Goal: Navigation & Orientation: Find specific page/section

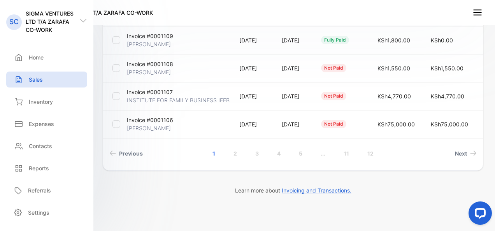
scroll to position [295, 0]
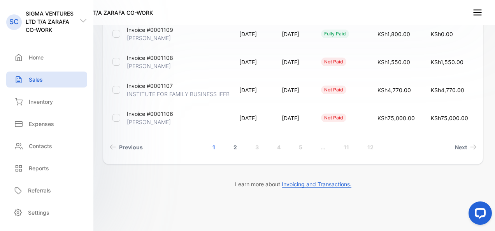
click at [233, 146] on link "2" at bounding box center [235, 147] width 22 height 14
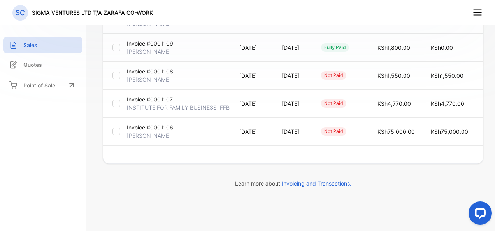
scroll to position [280, 0]
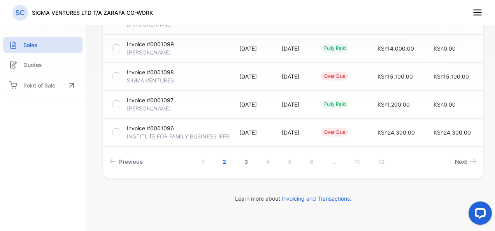
click at [241, 160] on link "3" at bounding box center [246, 161] width 22 height 14
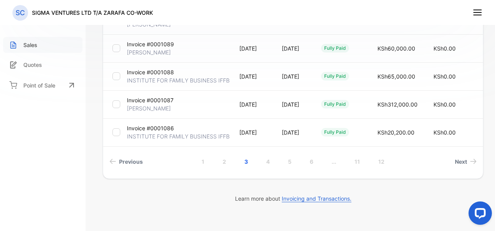
click at [38, 51] on div "Sales" at bounding box center [42, 45] width 79 height 16
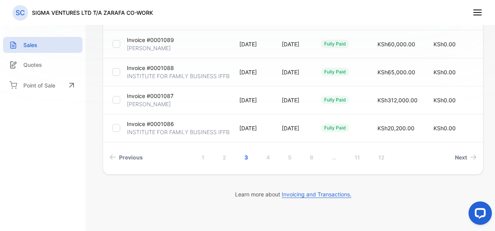
scroll to position [83, 0]
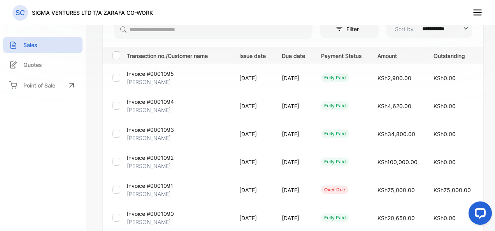
click at [455, 215] on span "KSh0.00" at bounding box center [444, 218] width 22 height 7
click at [361, 217] on div "fully paid" at bounding box center [341, 217] width 40 height 9
click at [477, 12] on line at bounding box center [477, 12] width 8 height 0
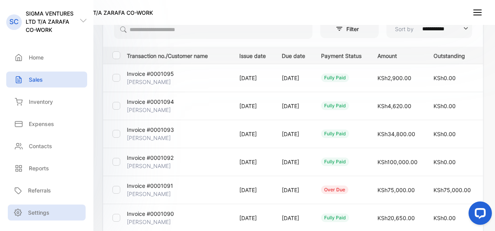
click at [46, 212] on p "Settings" at bounding box center [38, 212] width 21 height 8
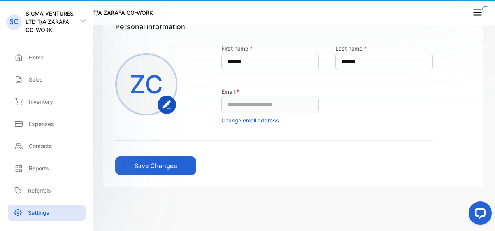
scroll to position [65, 0]
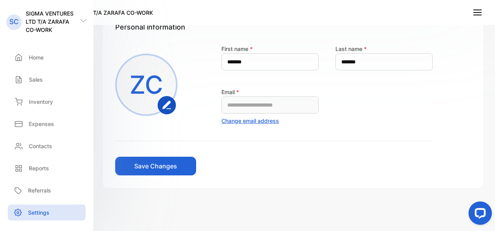
click at [474, 12] on line at bounding box center [477, 12] width 8 height 0
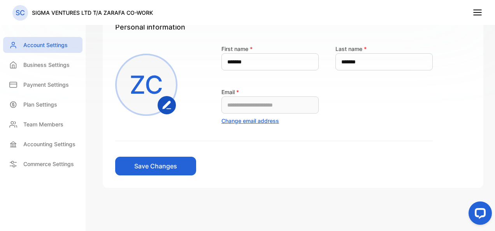
click at [478, 14] on icon at bounding box center [477, 12] width 10 height 10
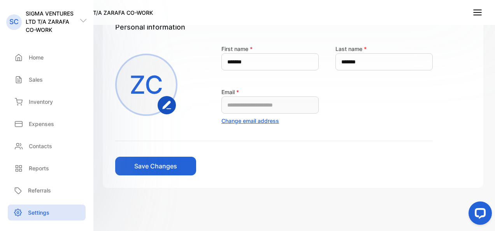
click at [478, 14] on icon at bounding box center [477, 12] width 10 height 10
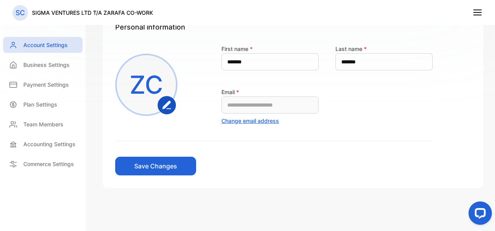
click at [19, 14] on p "SC" at bounding box center [20, 13] width 9 height 10
click at [170, 163] on button "Save Changes" at bounding box center [155, 166] width 81 height 19
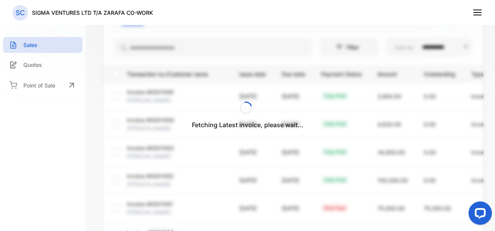
click at [28, 44] on div "Fetching Latest invoice, please wait..." at bounding box center [247, 115] width 495 height 231
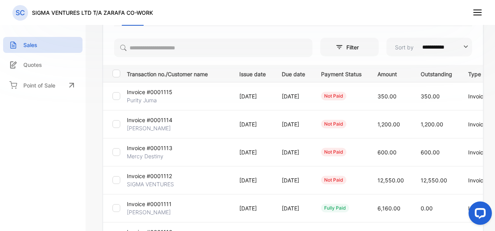
click at [28, 44] on p "Sales" at bounding box center [30, 45] width 14 height 8
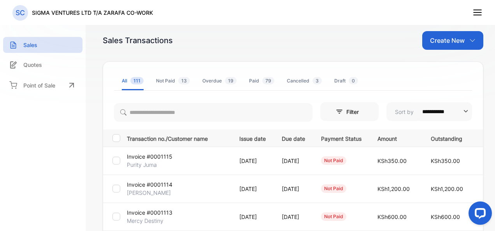
click at [16, 17] on p "SC" at bounding box center [20, 13] width 9 height 10
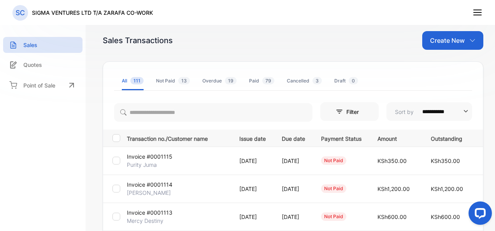
click at [477, 10] on icon at bounding box center [477, 12] width 10 height 10
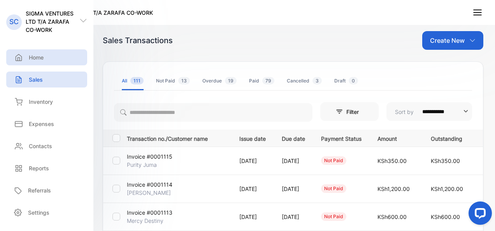
click at [34, 54] on p "Home" at bounding box center [36, 57] width 15 height 8
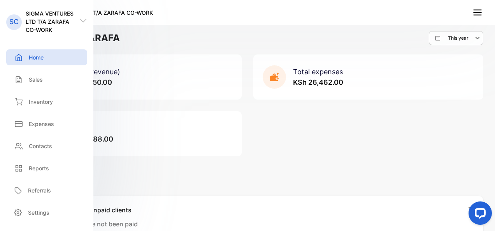
click at [34, 54] on p "Home" at bounding box center [36, 57] width 15 height 8
click at [31, 79] on p "Sales" at bounding box center [36, 79] width 14 height 8
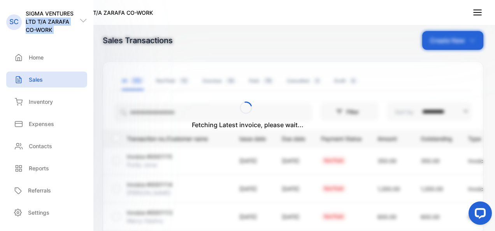
drag, startPoint x: 92, startPoint y: 2, endPoint x: 79, endPoint y: 3, distance: 12.8
click at [79, 3] on aside "SC SIGMA VENTURES LTD T/A ZARAFA CO-WORK Home Home Sales Sales Inventory Invent…" at bounding box center [46, 115] width 93 height 231
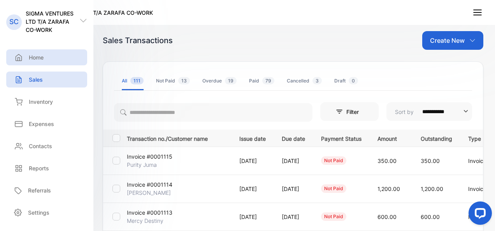
click at [42, 54] on p "Home" at bounding box center [36, 57] width 15 height 8
